Goal: Task Accomplishment & Management: Use online tool/utility

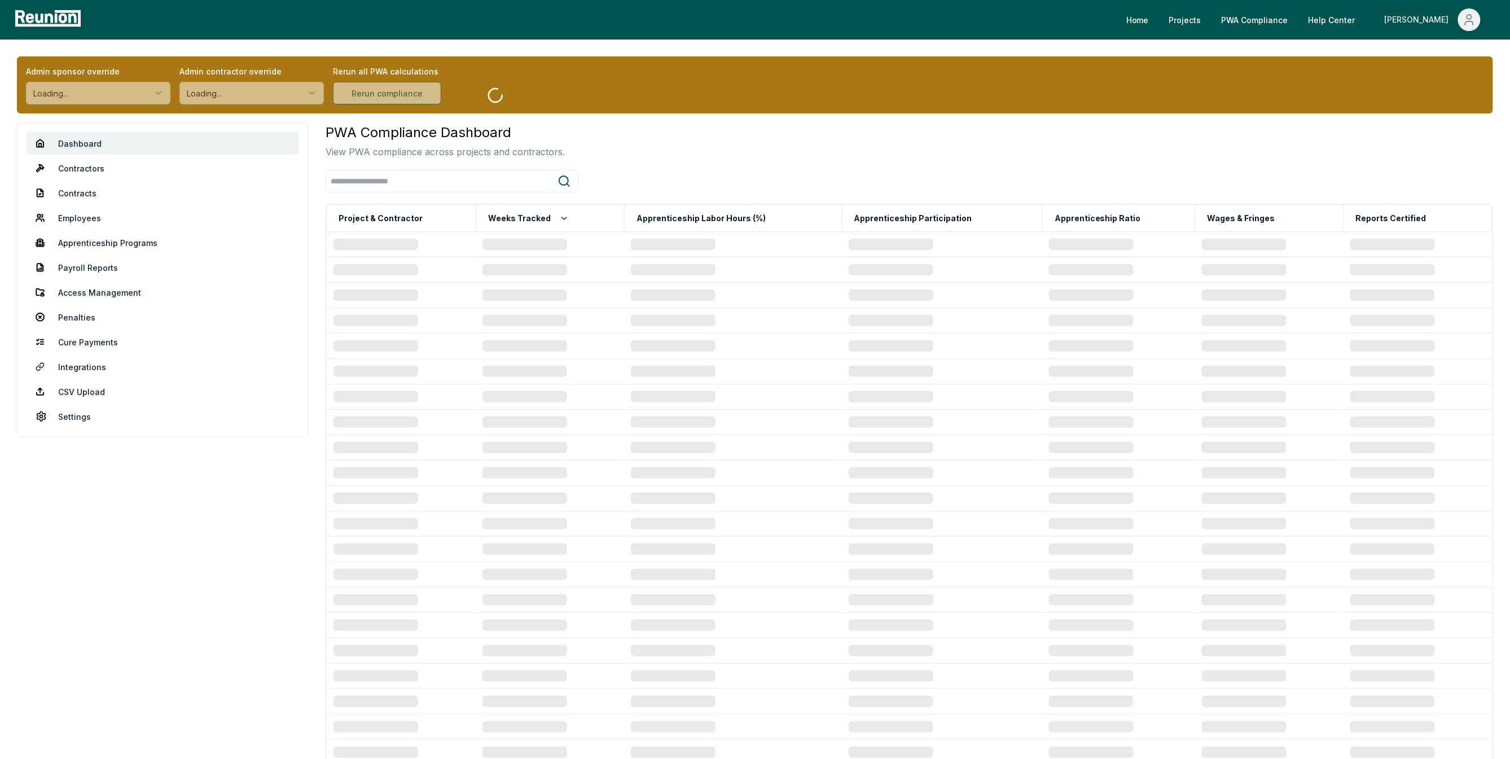
click at [1481, 25] on button "[PERSON_NAME]" at bounding box center [1433, 19] width 114 height 23
click at [1411, 72] on div "Admin Portal" at bounding box center [1445, 61] width 108 height 32
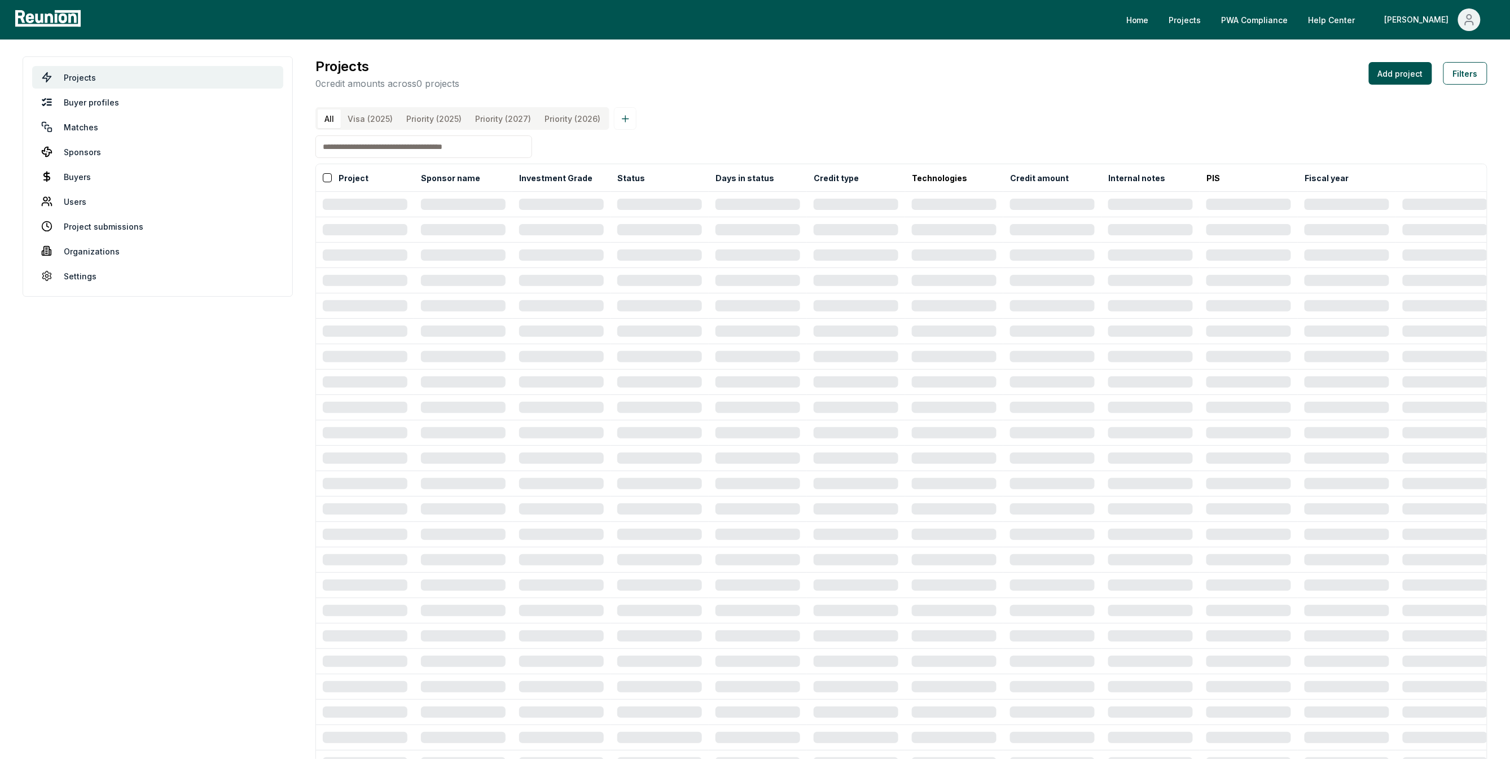
click at [422, 157] on input at bounding box center [423, 146] width 217 height 23
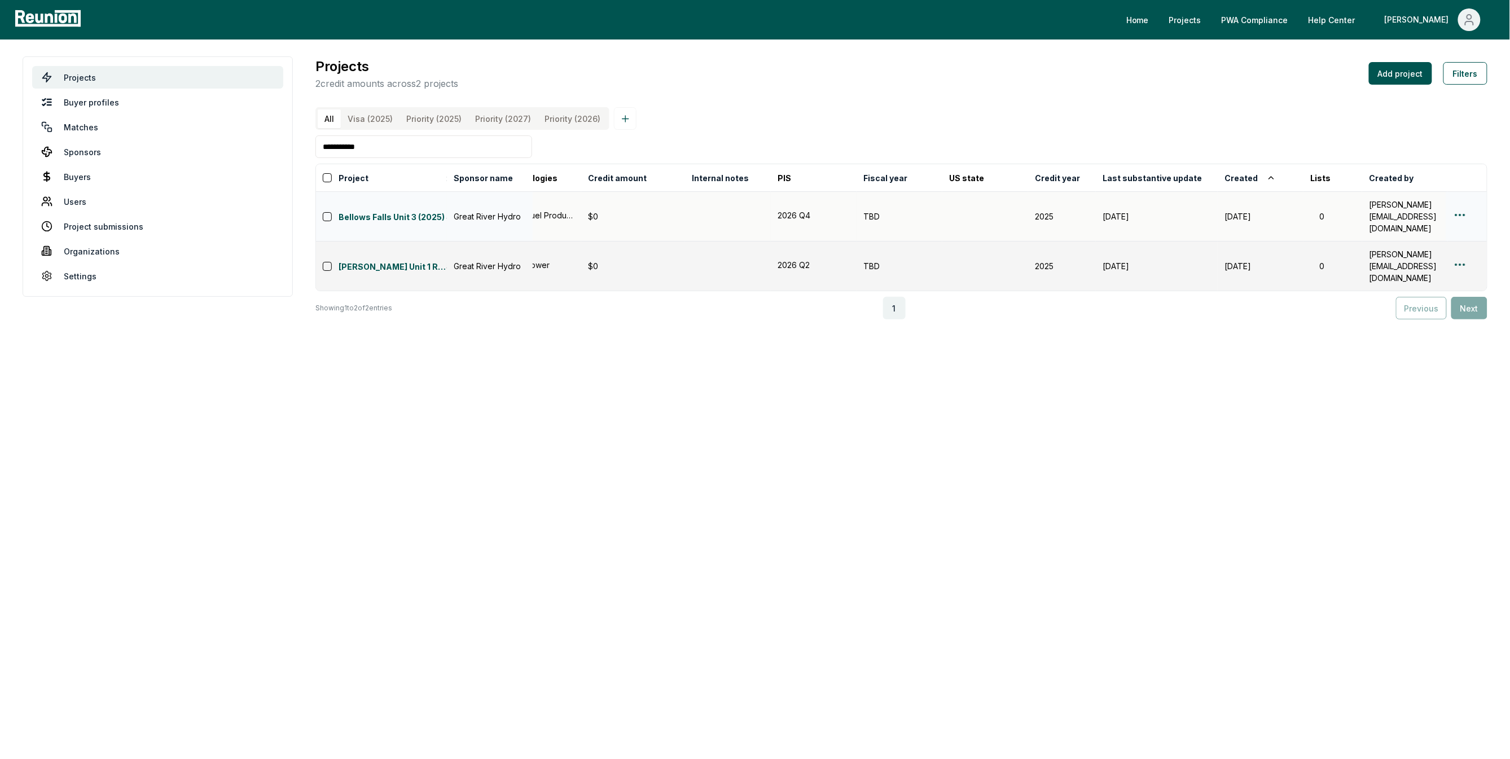
scroll to position [0, 391]
type input "**********"
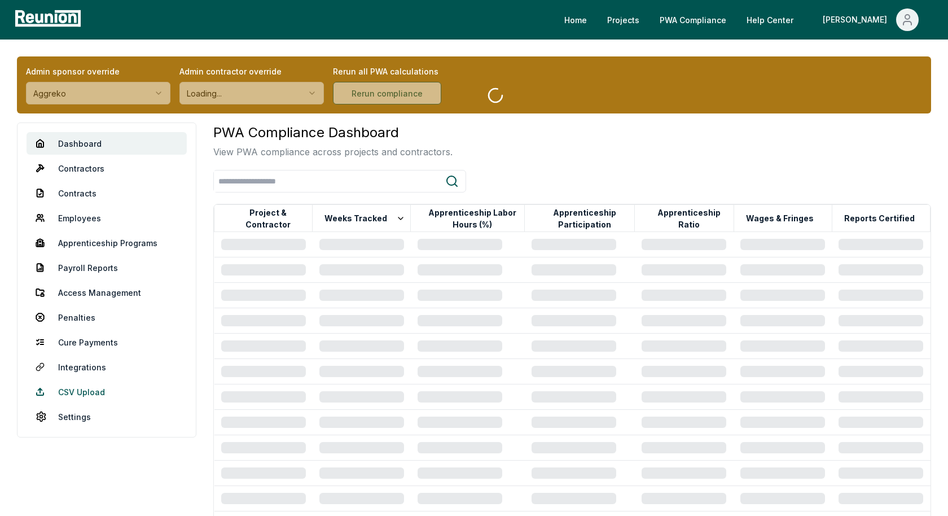
click at [90, 385] on link "CSV Upload" at bounding box center [107, 391] width 160 height 23
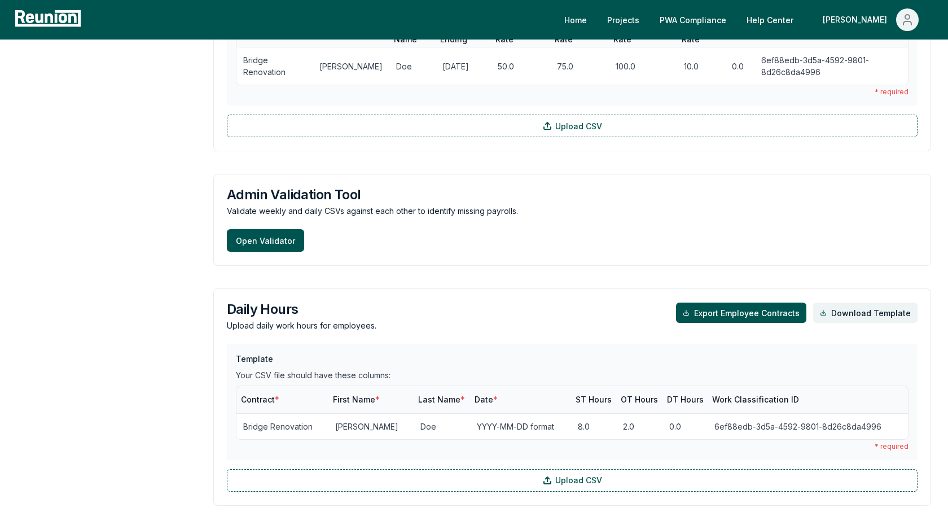
scroll to position [1381, 0]
